Goal: Find specific page/section: Find specific page/section

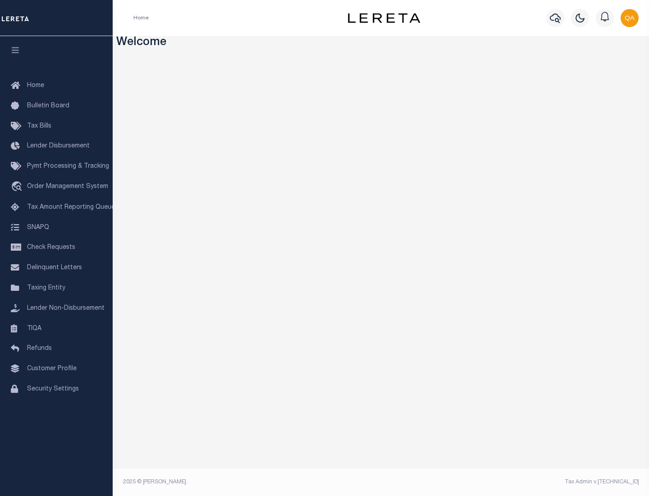
click at [56, 328] on link "TIQA" at bounding box center [56, 329] width 113 height 20
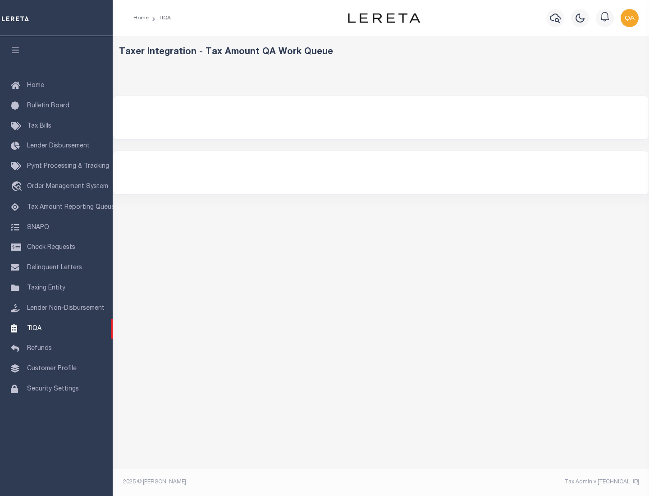
select select "200"
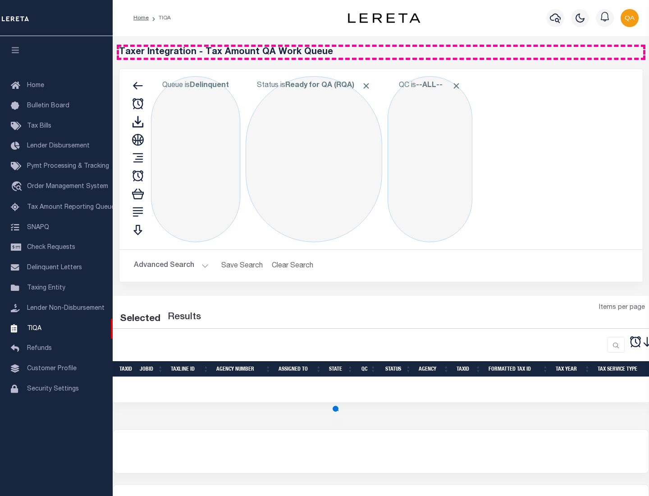
select select "200"
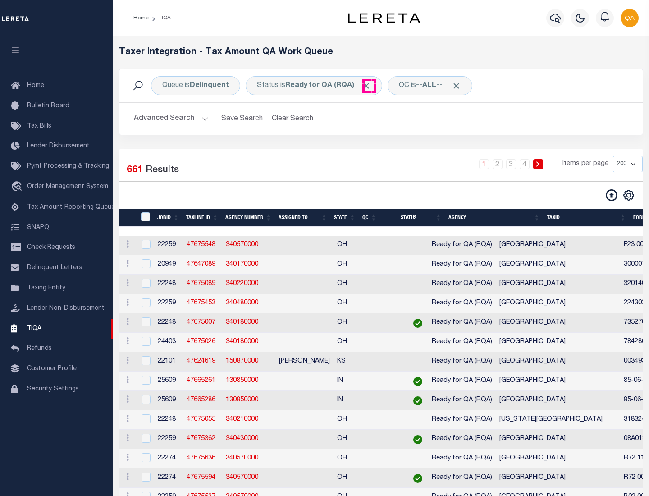
click at [369, 86] on span "Click to Remove" at bounding box center [366, 85] width 9 height 9
